Goal: Contribute content

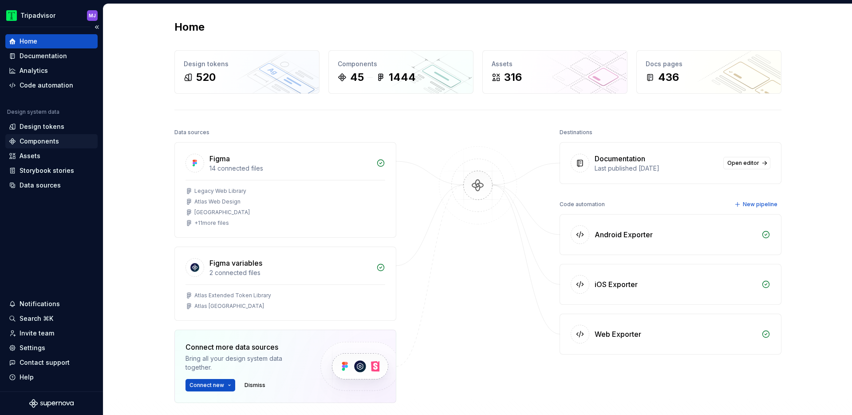
click at [64, 140] on div "Components" at bounding box center [51, 141] width 85 height 9
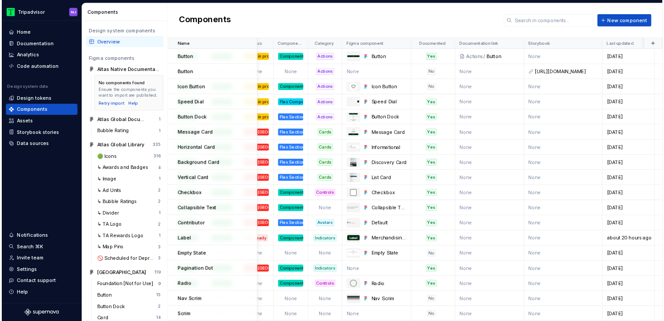
scroll to position [0, 329]
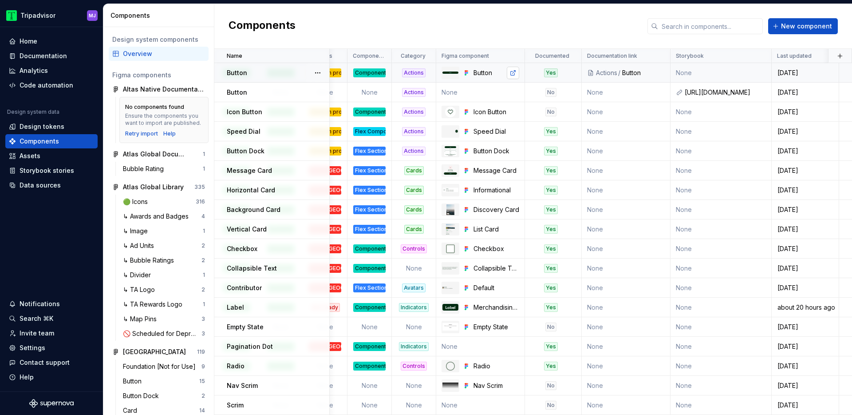
click at [512, 73] on link at bounding box center [513, 73] width 12 height 12
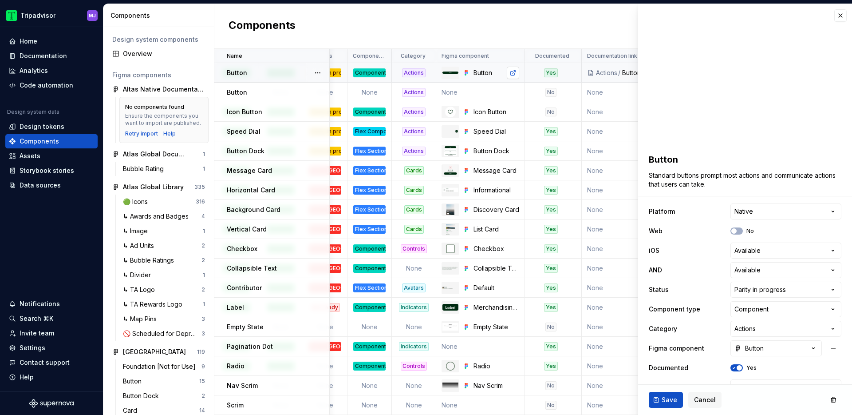
click at [514, 71] on link at bounding box center [513, 73] width 12 height 12
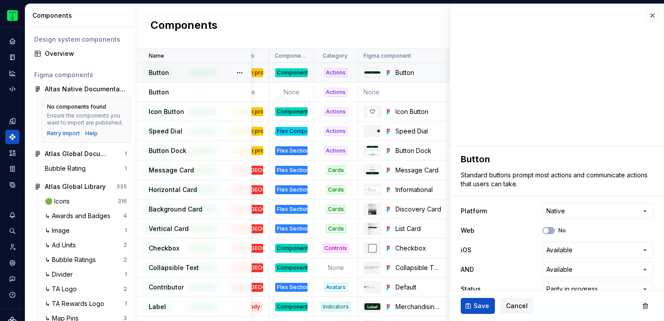
type textarea "*"
